Goal: Navigation & Orientation: Understand site structure

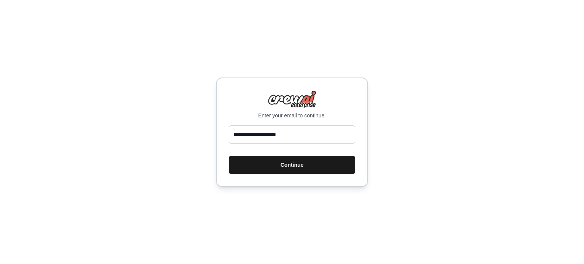
type input "**********"
click at [229, 156] on button "Continue" at bounding box center [292, 165] width 126 height 18
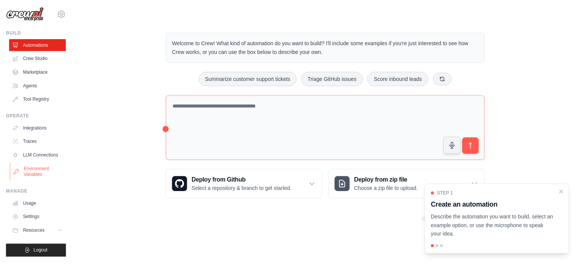
scroll to position [8, 0]
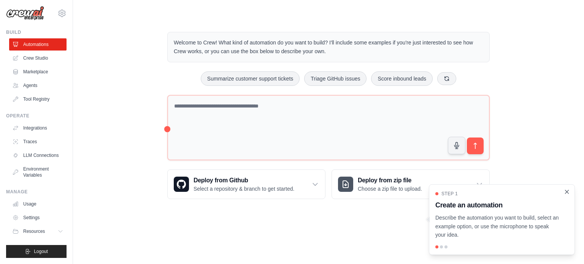
click at [569, 193] on icon "Close walkthrough" at bounding box center [566, 191] width 7 height 7
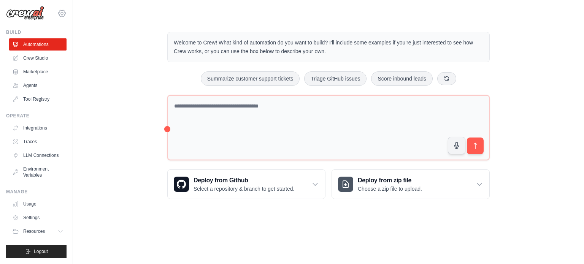
click at [57, 9] on icon at bounding box center [61, 13] width 9 height 9
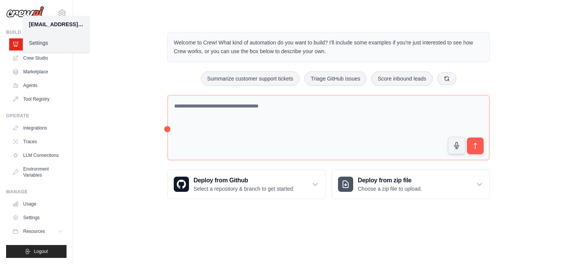
click at [97, 51] on div "Welcome to Crew! What kind of automation do you want to build? I'll include som…" at bounding box center [328, 116] width 486 height 192
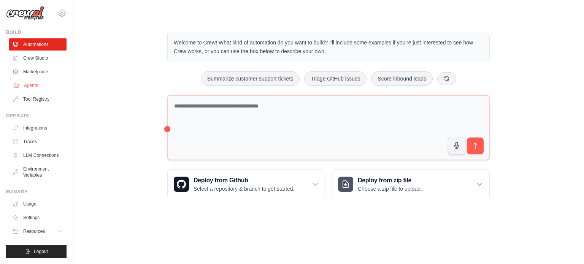
click at [28, 79] on link "Agents" at bounding box center [38, 85] width 57 height 12
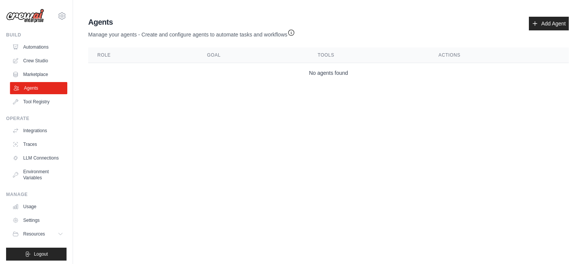
click at [29, 91] on link "Agents" at bounding box center [38, 88] width 57 height 12
click at [21, 100] on link "Tool Registry" at bounding box center [38, 102] width 57 height 12
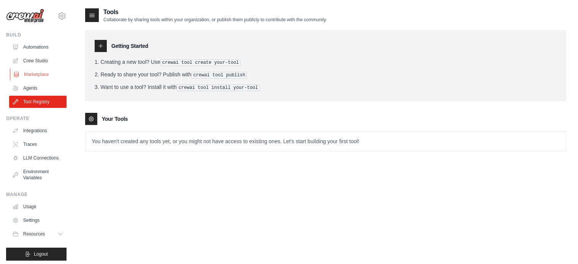
click at [36, 79] on link "Marketplace" at bounding box center [38, 74] width 57 height 12
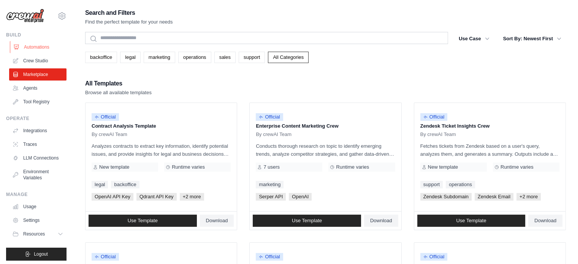
click at [41, 50] on link "Automations" at bounding box center [38, 47] width 57 height 12
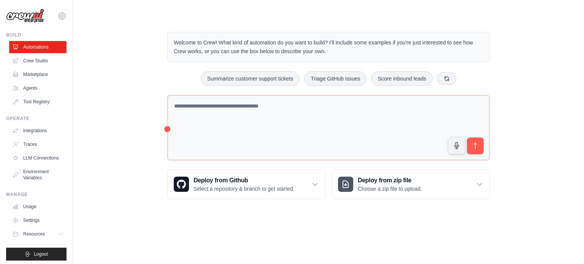
click at [18, 37] on div "Build" at bounding box center [36, 35] width 60 height 6
click at [36, 126] on link "Integrations" at bounding box center [38, 131] width 57 height 12
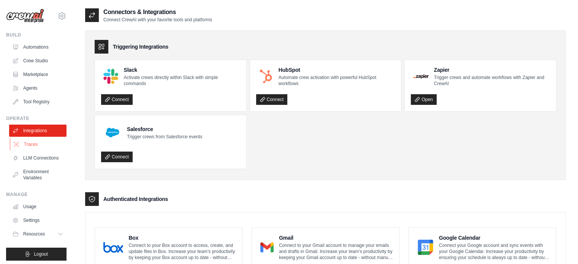
click at [29, 148] on link "Traces" at bounding box center [38, 144] width 57 height 12
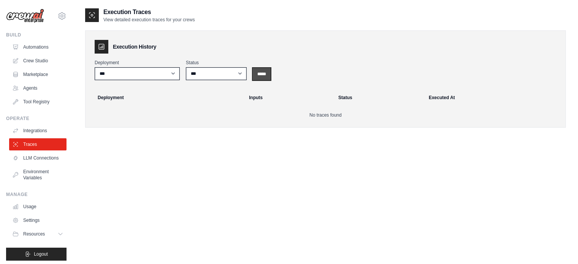
click at [265, 74] on input "*****" at bounding box center [262, 74] width 18 height 12
click at [46, 157] on link "LLM Connections" at bounding box center [38, 158] width 57 height 12
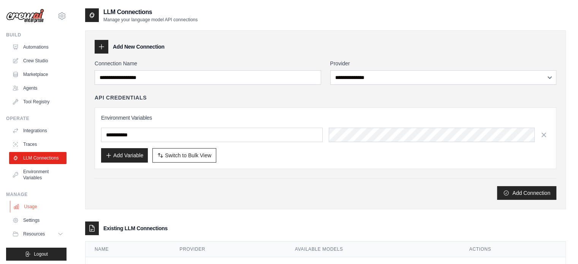
click at [34, 211] on link "Usage" at bounding box center [38, 207] width 57 height 12
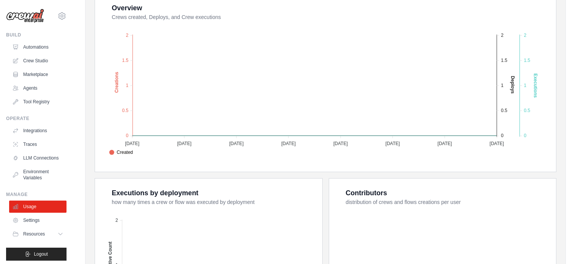
scroll to position [152, 0]
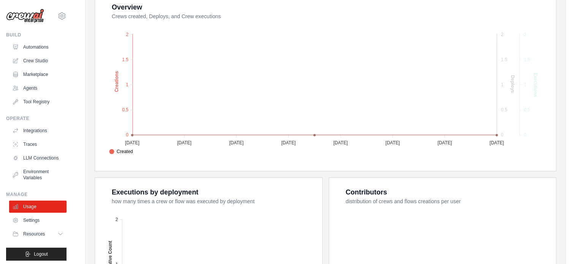
click at [115, 149] on span at bounding box center [112, 152] width 6 height 6
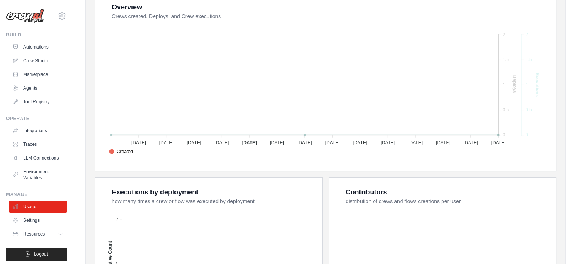
click at [133, 150] on span "Created" at bounding box center [121, 151] width 24 height 7
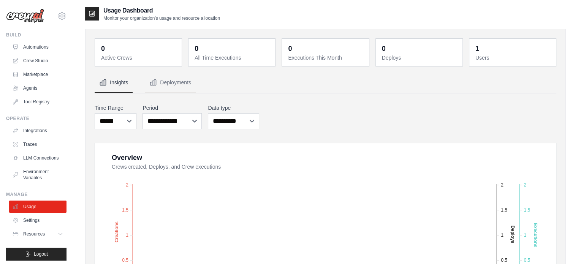
scroll to position [0, 0]
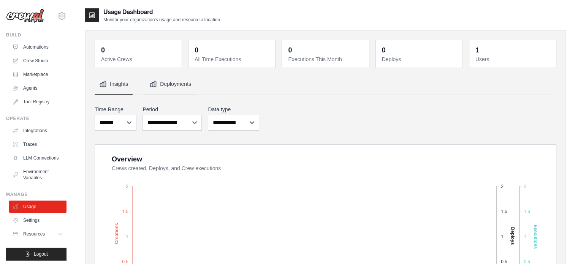
click at [181, 84] on button "Deployments" at bounding box center [170, 84] width 51 height 21
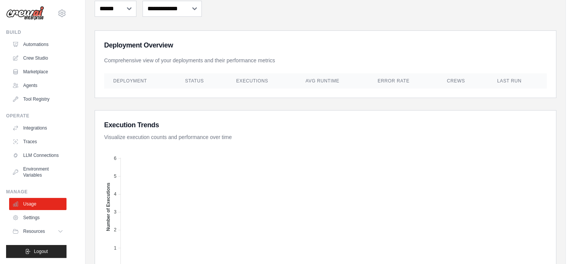
scroll to position [8, 0]
click at [33, 228] on button "Resources" at bounding box center [38, 231] width 57 height 12
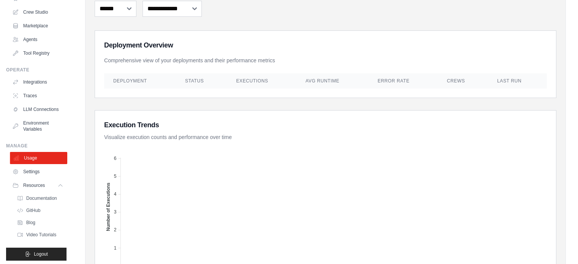
scroll to position [57, 0]
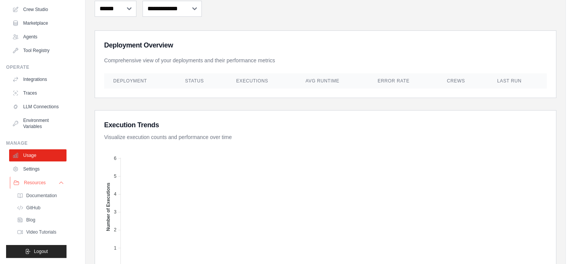
click at [45, 182] on span "Resources" at bounding box center [35, 183] width 22 height 6
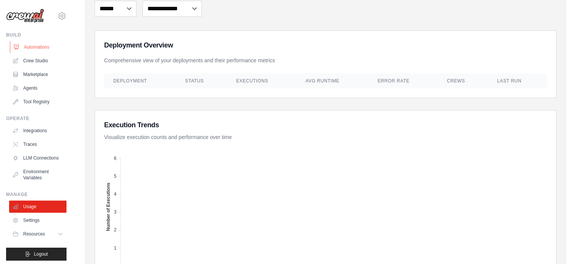
scroll to position [0, 0]
click at [27, 4] on div "swikarubuntu@gmail.com Settings" at bounding box center [36, 12] width 60 height 24
click at [22, 19] on img at bounding box center [25, 16] width 38 height 14
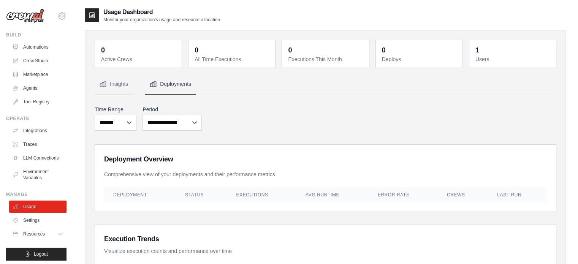
click at [522, 56] on dt "Users" at bounding box center [513, 59] width 76 height 8
click at [117, 88] on button "Insights" at bounding box center [114, 84] width 38 height 21
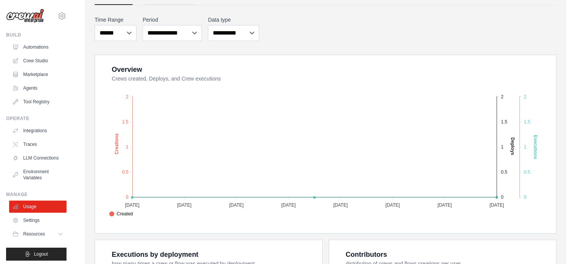
scroll to position [114, 0]
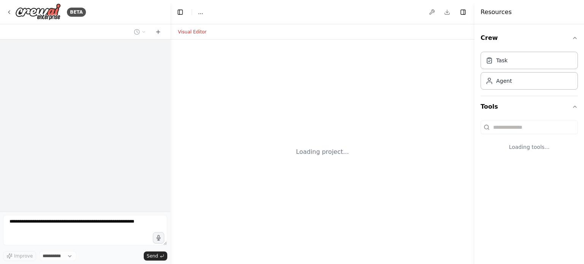
select select "****"
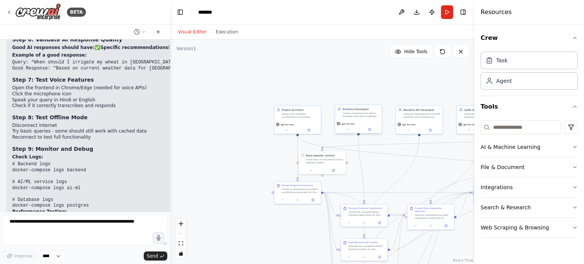
scroll to position [3281, 0]
click at [222, 33] on button "Execution" at bounding box center [227, 31] width 32 height 9
click at [196, 33] on button "Visual Editor" at bounding box center [192, 31] width 38 height 9
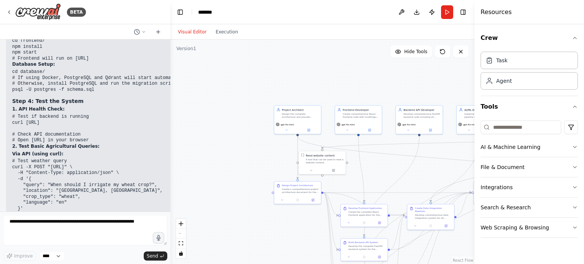
scroll to position [2863, 0]
